Goal: Navigation & Orientation: Understand site structure

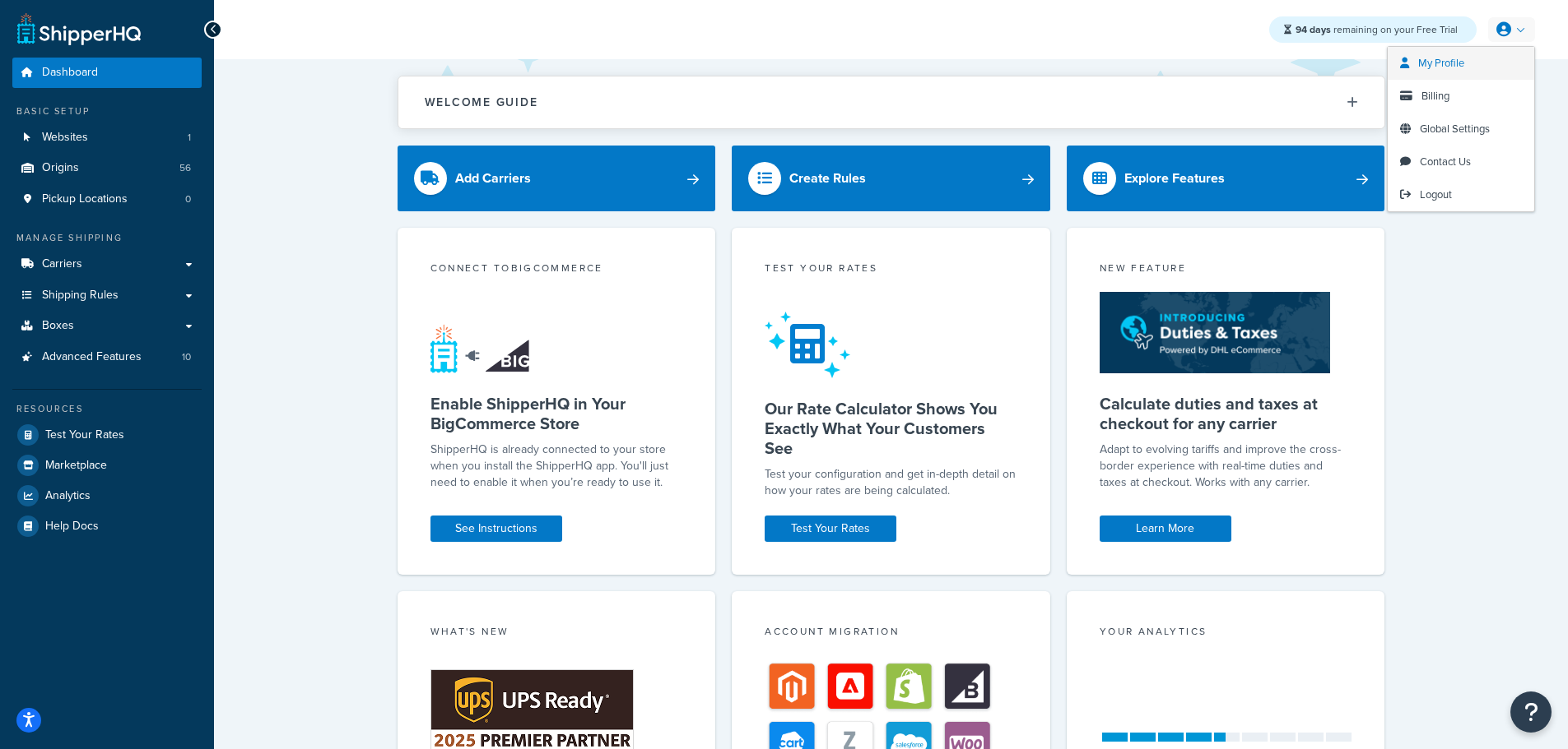
click at [1466, 64] on link "My Profile" at bounding box center [1461, 63] width 146 height 33
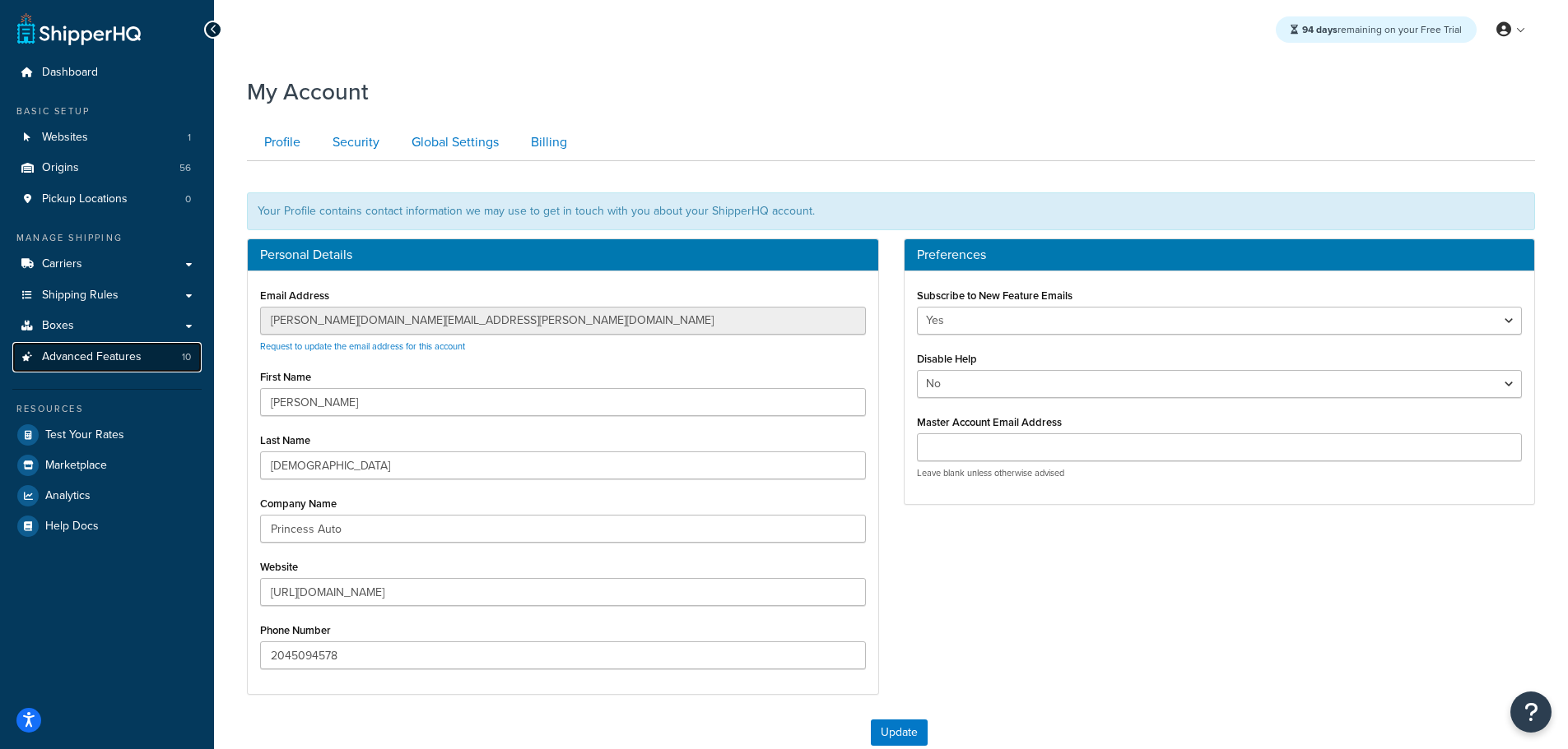
click at [86, 350] on span "Advanced Features" at bounding box center [92, 357] width 100 height 14
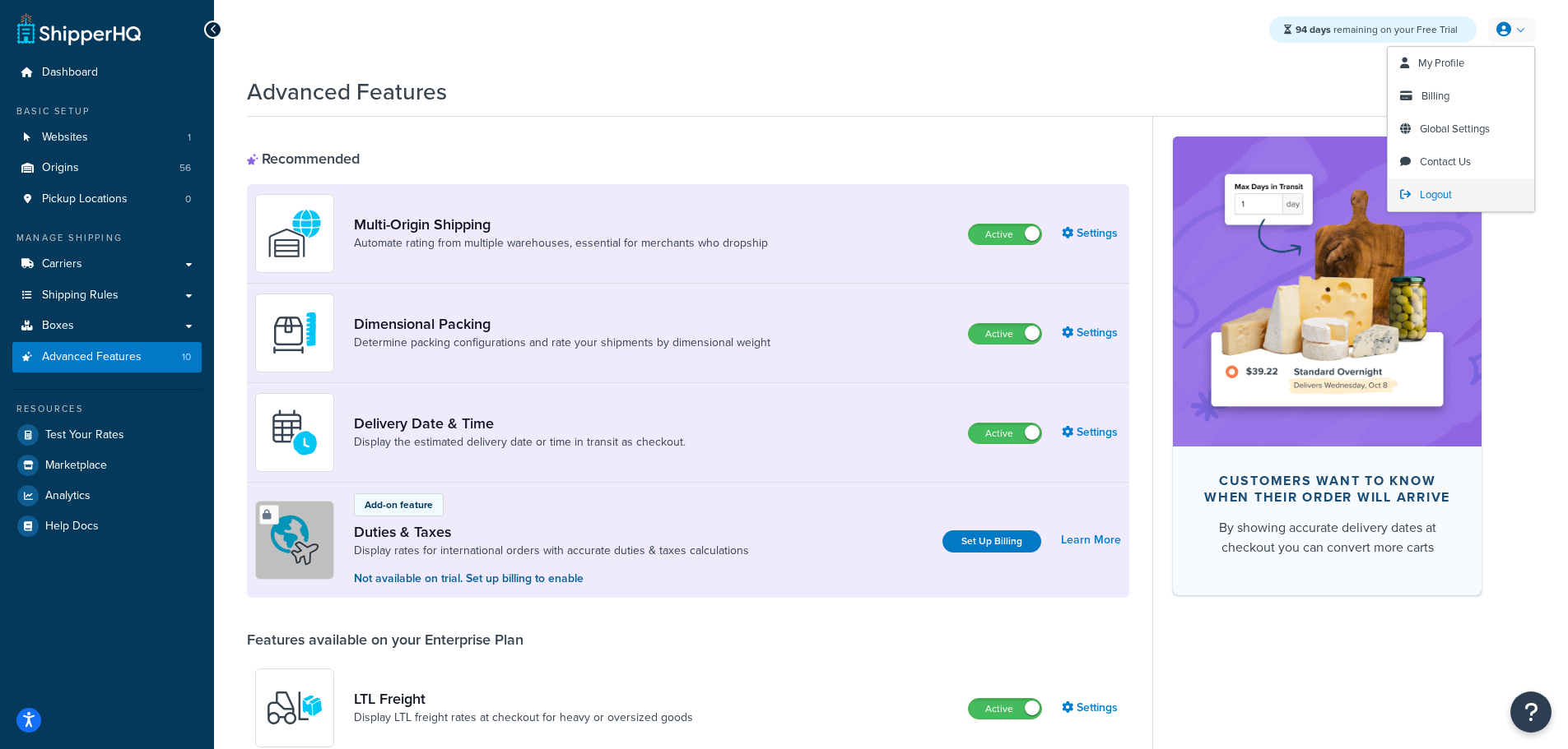
click at [1429, 199] on span "Logout" at bounding box center [1435, 194] width 32 height 16
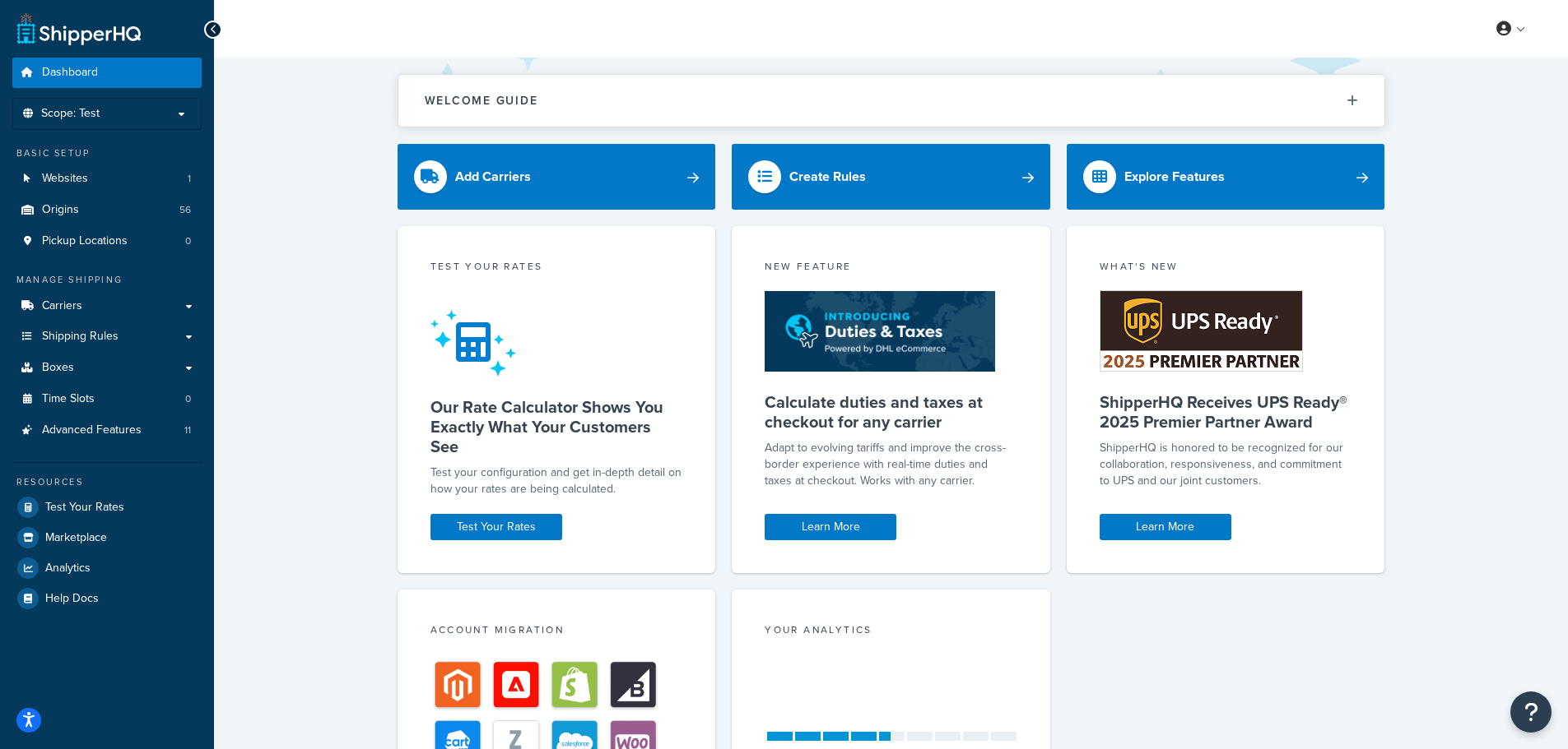
click at [293, 244] on div "Welcome Guide Recommendations ShipperHQ: An Overview Carrier Setup Shipping Rul…" at bounding box center [890, 537] width 1353 height 960
click at [119, 107] on p "Scope: Test" at bounding box center [106, 114] width 175 height 14
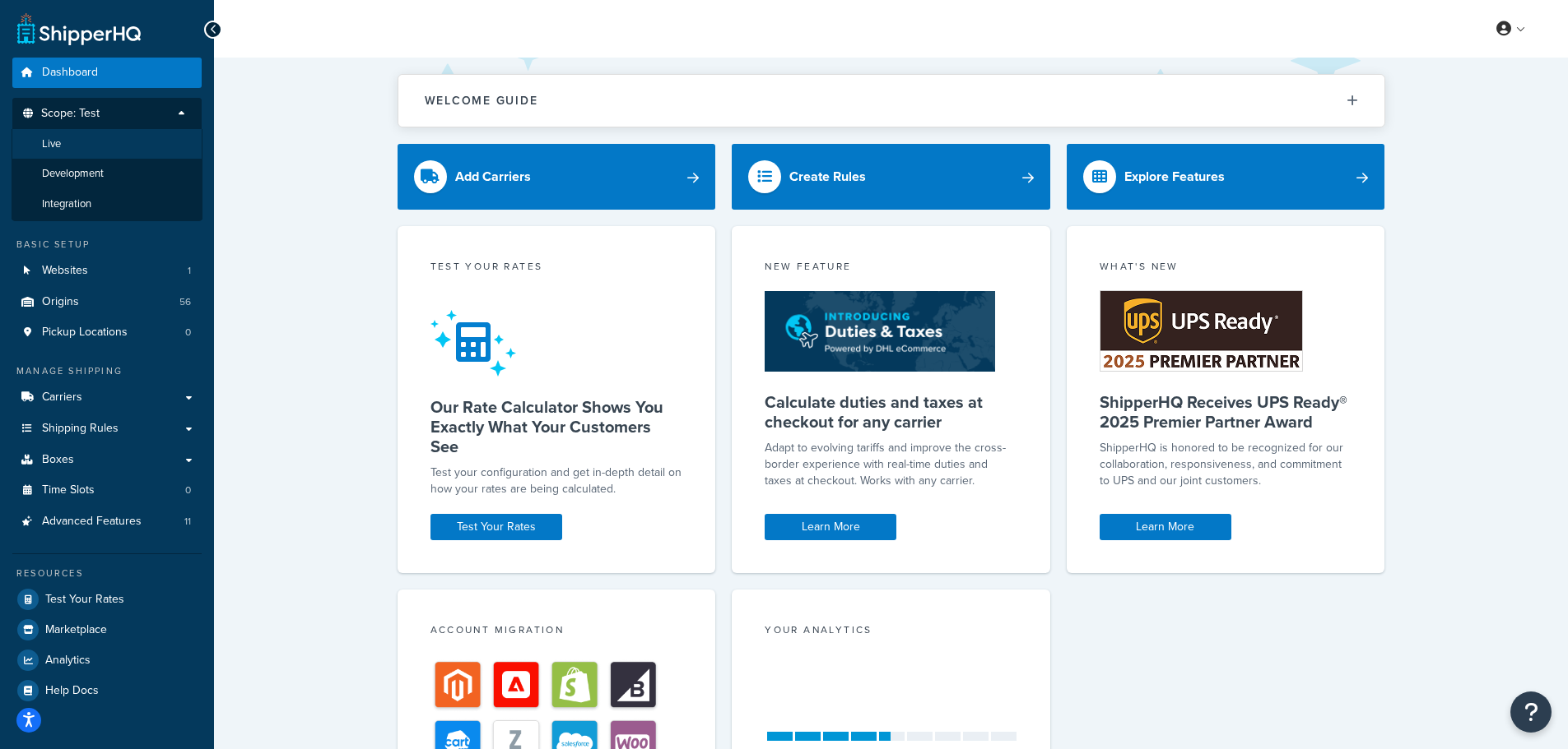
click at [53, 139] on span "Live" at bounding box center [51, 144] width 19 height 14
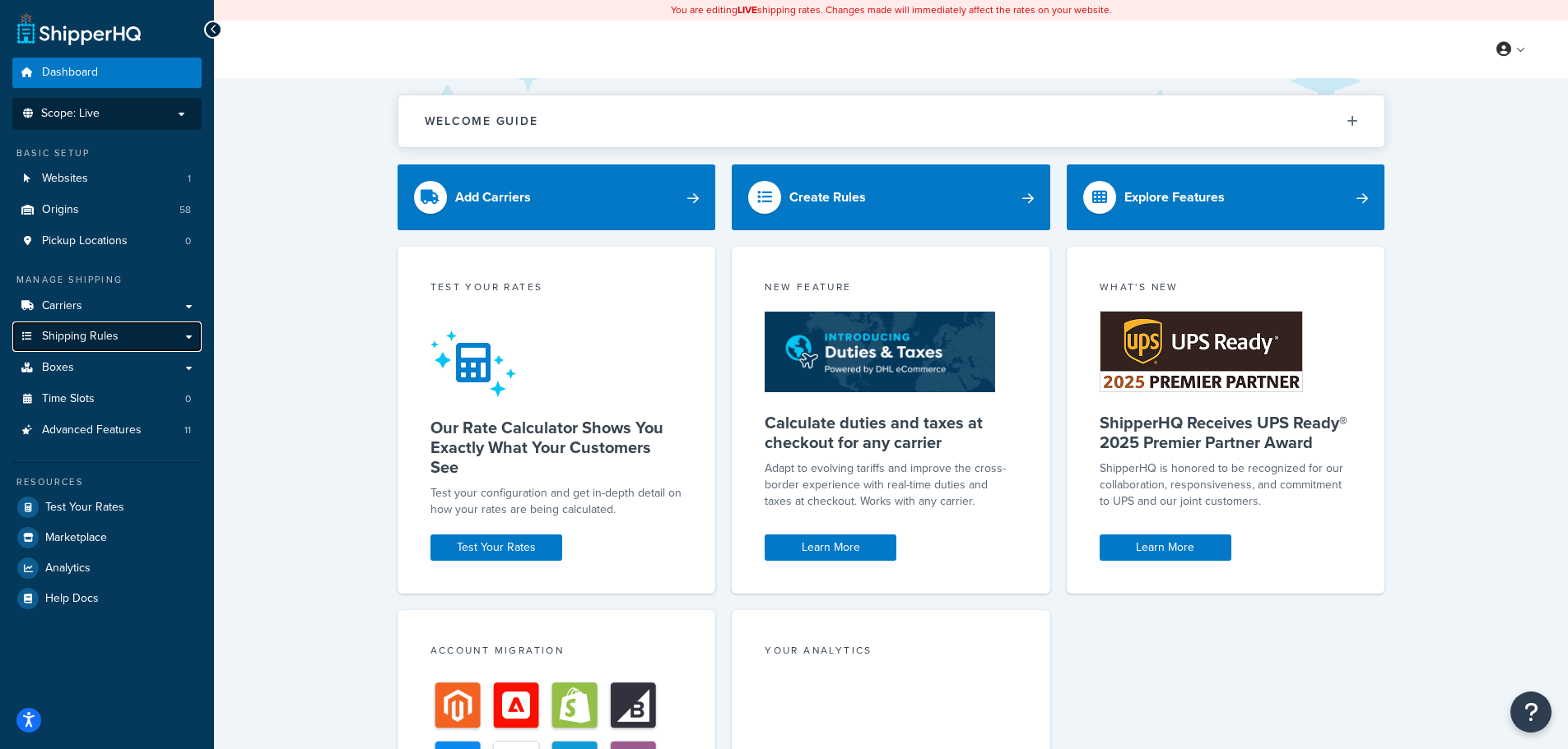
click at [124, 333] on link "Shipping Rules" at bounding box center [107, 336] width 189 height 30
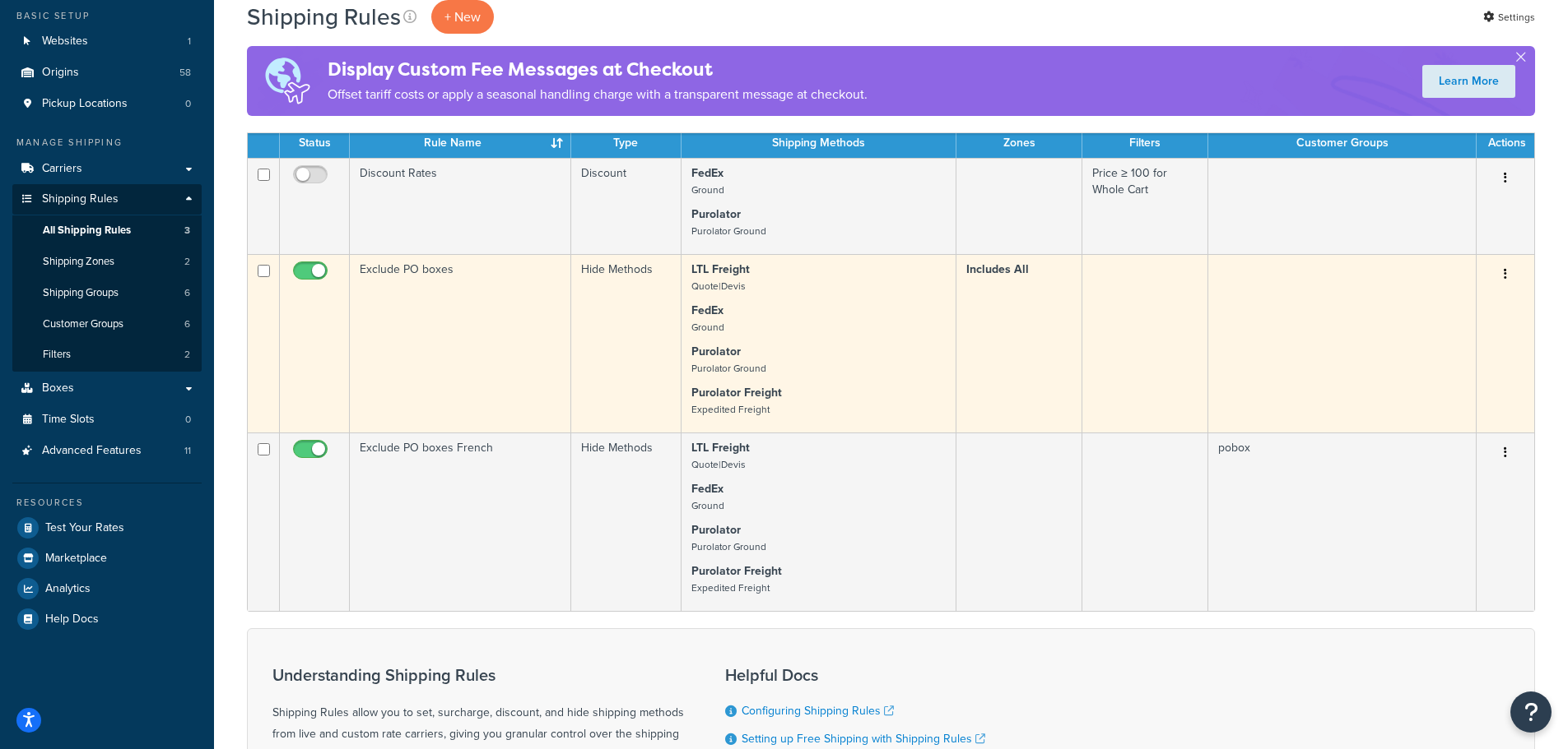
scroll to position [82, 0]
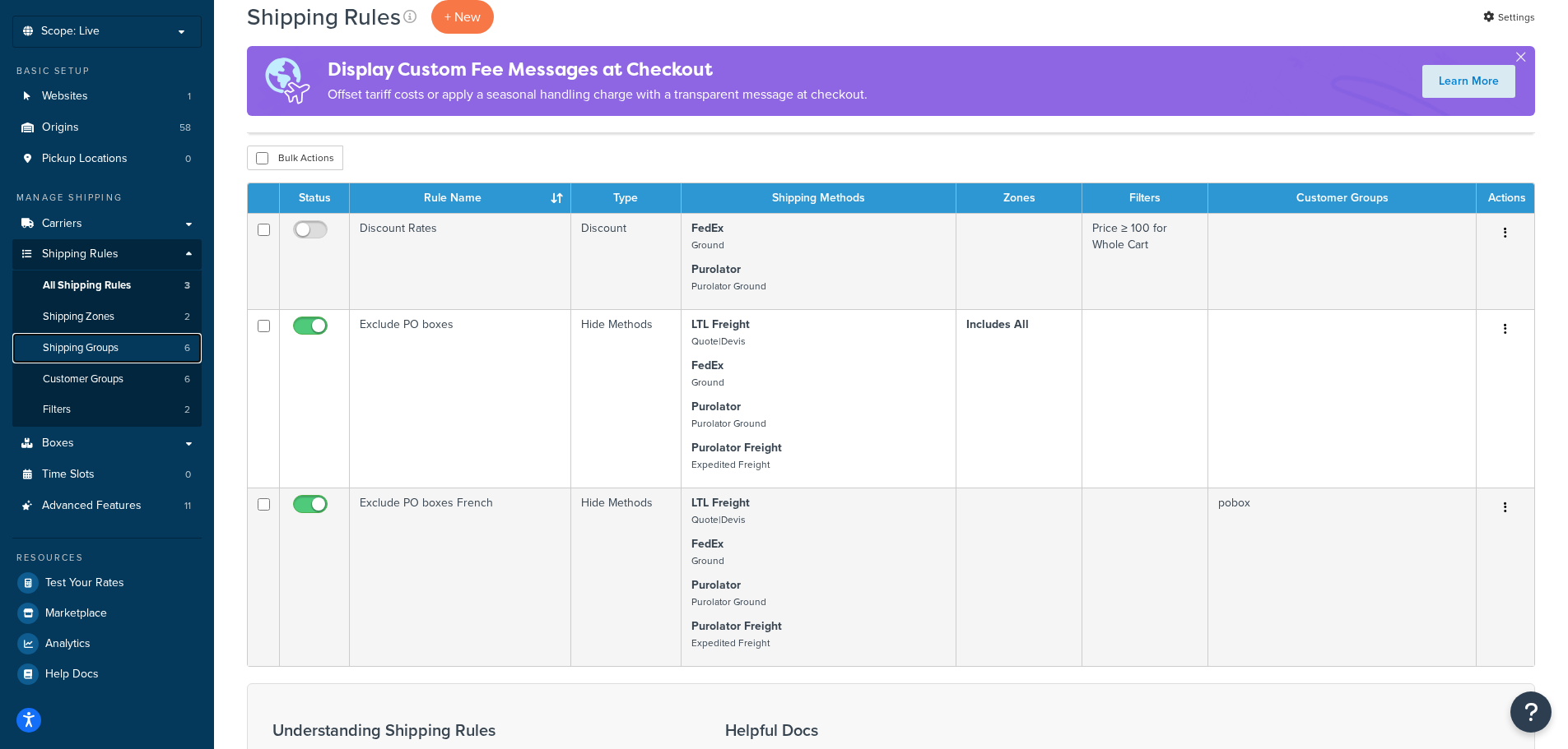
click at [92, 353] on span "Shipping Groups" at bounding box center [81, 348] width 76 height 14
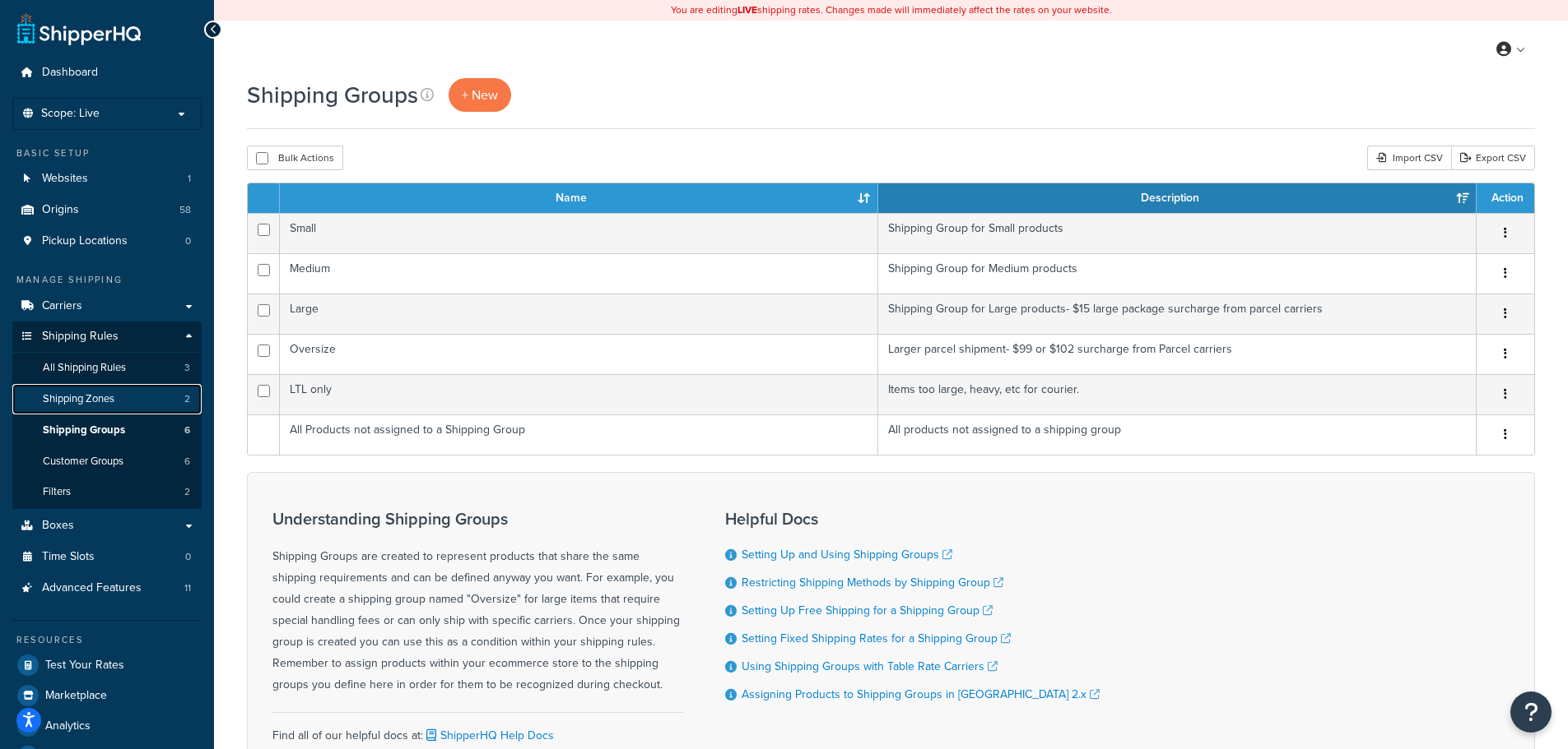
click at [70, 405] on span "Shipping Zones" at bounding box center [78, 399] width 71 height 14
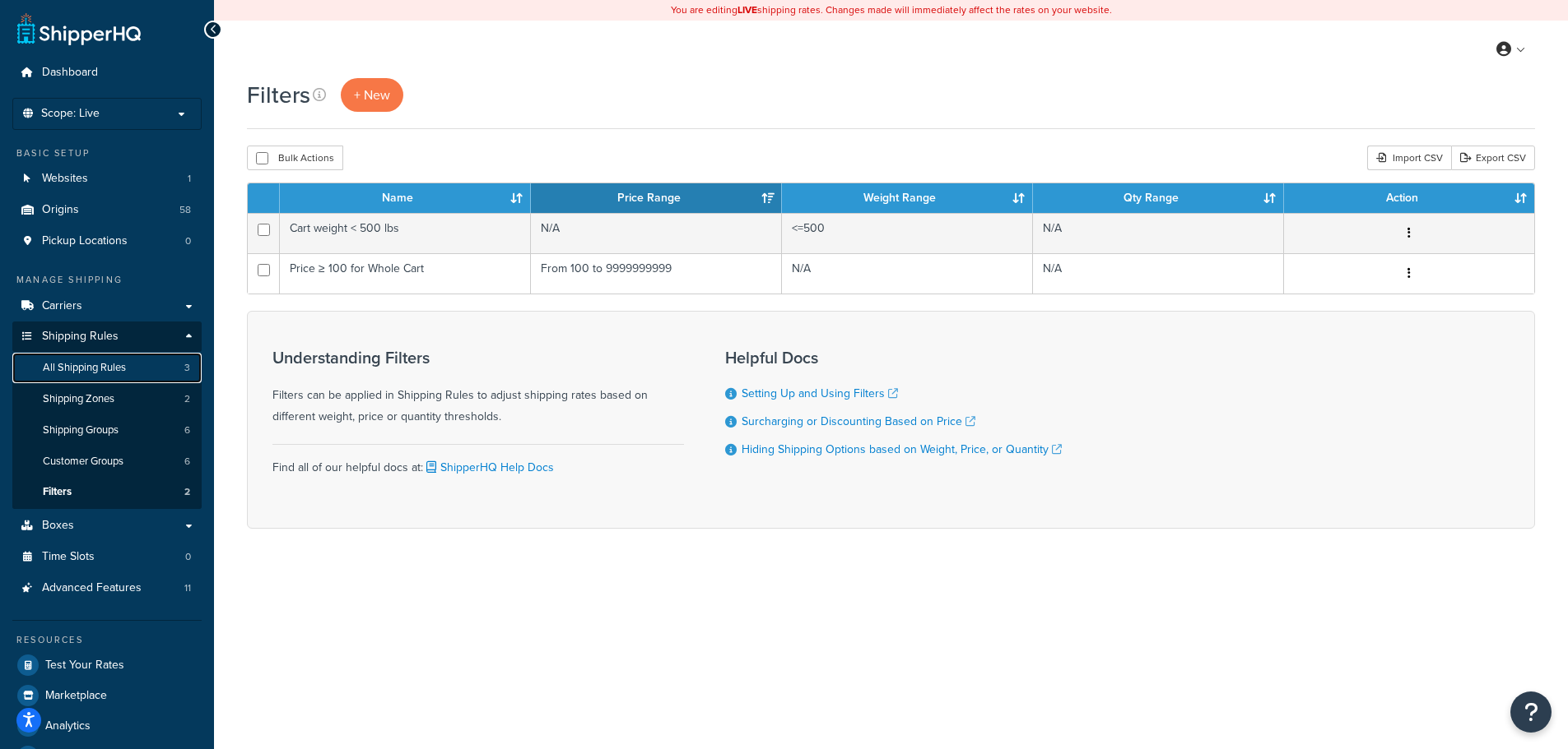
click at [80, 364] on span "All Shipping Rules" at bounding box center [84, 368] width 83 height 14
